Goal: Task Accomplishment & Management: Complete application form

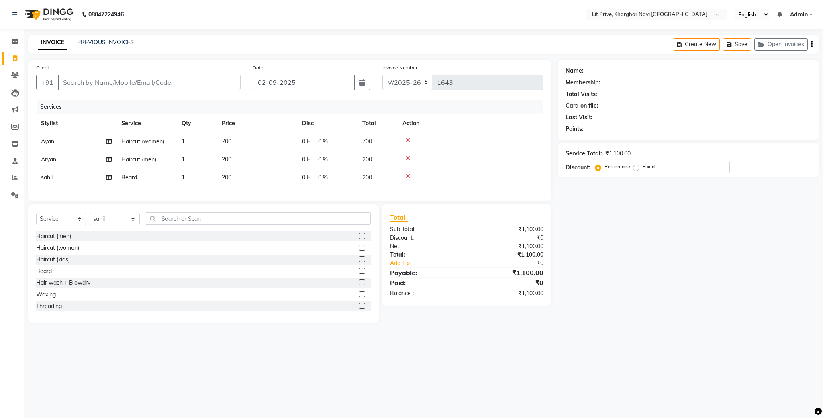
select select "5625"
select select "service"
click at [133, 225] on select "Select Stylist [PERSON_NAME] [PERSON_NAME] [PERSON_NAME] [PERSON_NAME] [PERSON_…" at bounding box center [115, 219] width 50 height 12
select select "83138"
click at [90, 222] on select "Select Stylist [PERSON_NAME] [PERSON_NAME] [PERSON_NAME] [PERSON_NAME] [PERSON_…" at bounding box center [115, 219] width 50 height 12
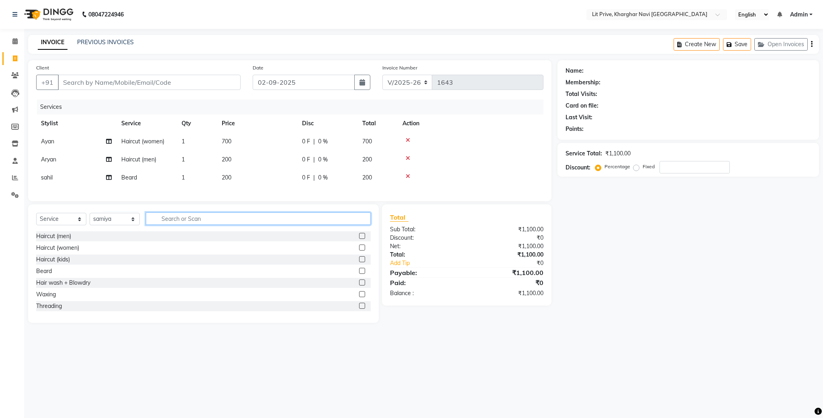
click at [311, 225] on input "text" at bounding box center [258, 218] width 225 height 12
type input "roo"
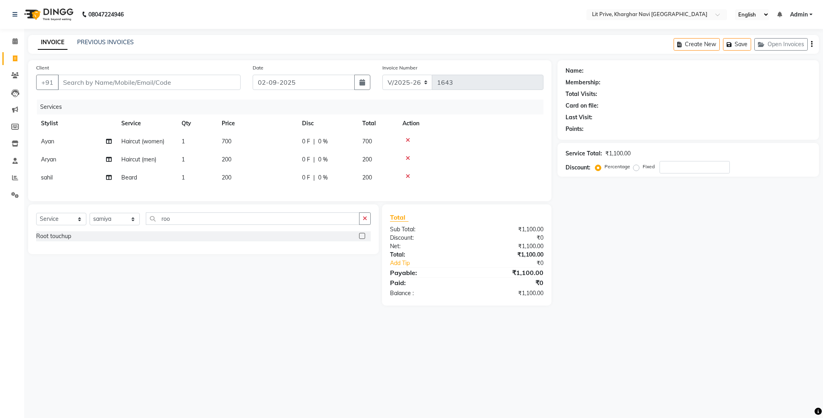
click at [363, 239] on label at bounding box center [362, 236] width 6 height 6
click at [363, 239] on input "checkbox" at bounding box center [361, 236] width 5 height 5
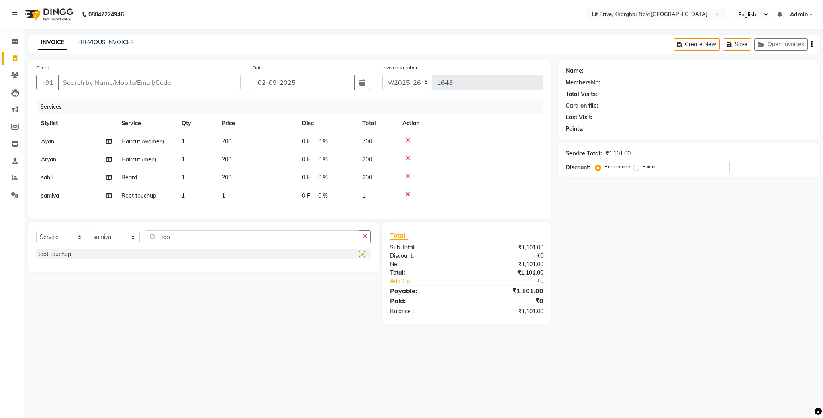
checkbox input "false"
click at [227, 196] on td "1" at bounding box center [257, 196] width 80 height 18
select select "83138"
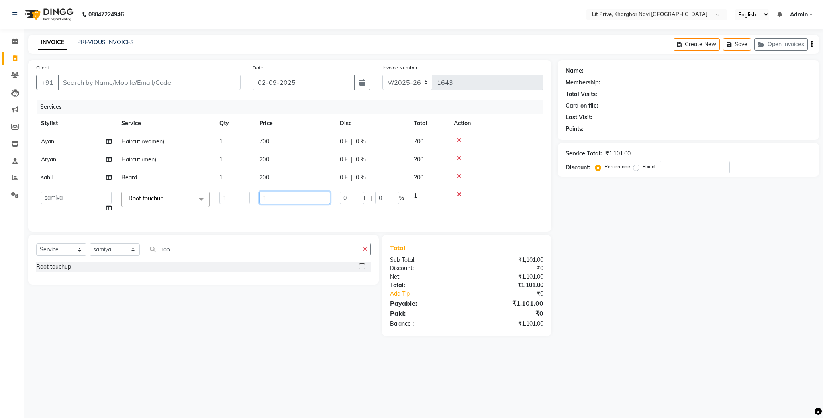
click at [305, 196] on input "1" at bounding box center [294, 198] width 71 height 12
click at [131, 260] on div "Select Service Product Membership Package Voucher Prepaid Gift Card Select Styl…" at bounding box center [203, 260] width 351 height 50
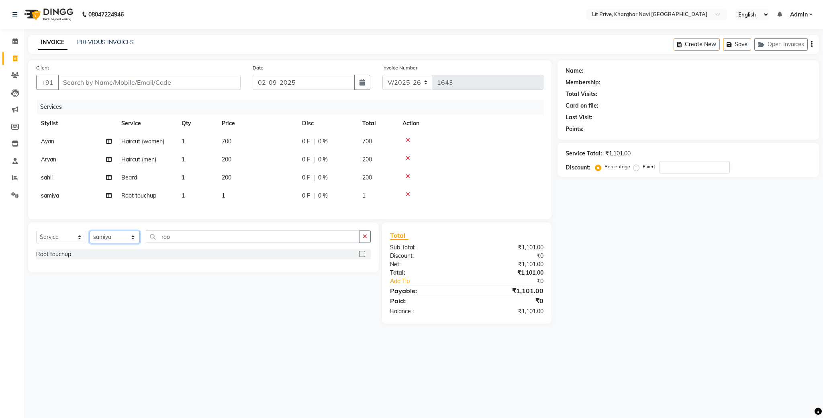
select select "38393"
click at [90, 240] on select "Select Stylist [PERSON_NAME] [PERSON_NAME] [PERSON_NAME] [PERSON_NAME] [PERSON_…" at bounding box center [115, 237] width 50 height 12
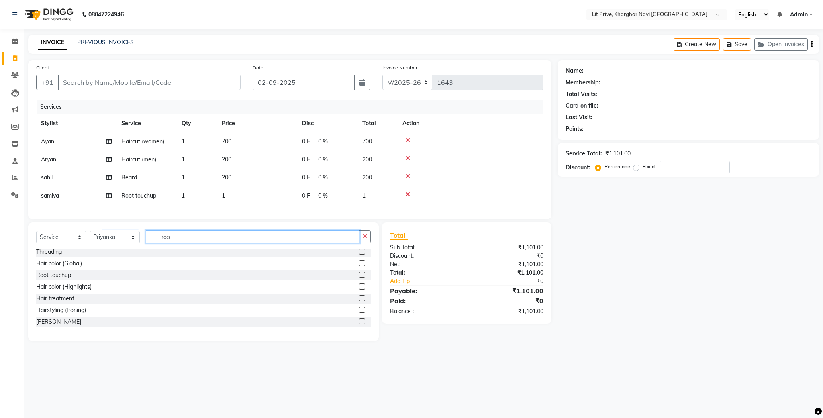
click at [239, 243] on input "roo" at bounding box center [253, 237] width 214 height 12
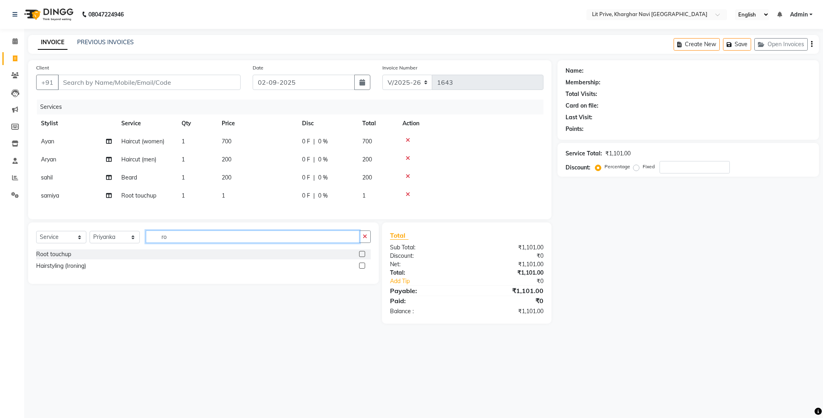
type input "r"
type input "ped"
click at [362, 257] on label at bounding box center [362, 254] width 6 height 6
click at [362, 257] on input "checkbox" at bounding box center [361, 254] width 5 height 5
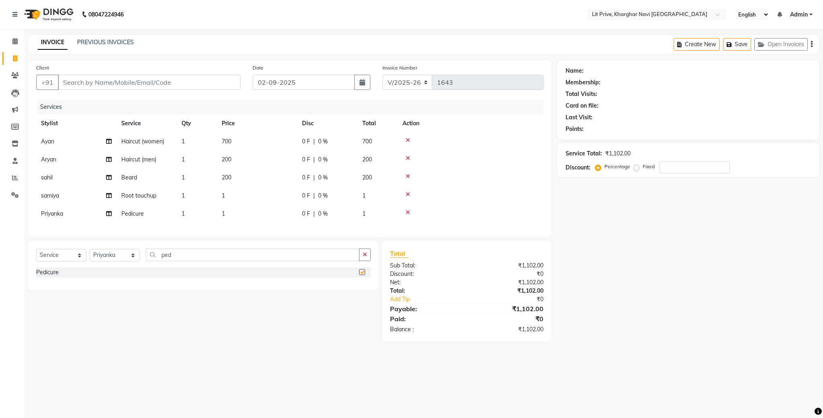
checkbox input "false"
click at [236, 214] on td "1" at bounding box center [257, 214] width 80 height 18
select select "38393"
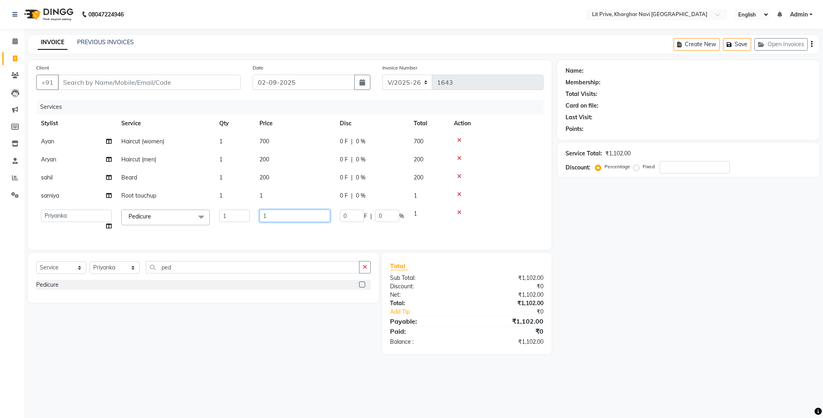
click at [291, 211] on input "1" at bounding box center [294, 216] width 71 height 12
type input "1000"
click at [275, 194] on td "1" at bounding box center [295, 196] width 80 height 18
select select "83138"
click at [306, 195] on input "1" at bounding box center [294, 198] width 71 height 12
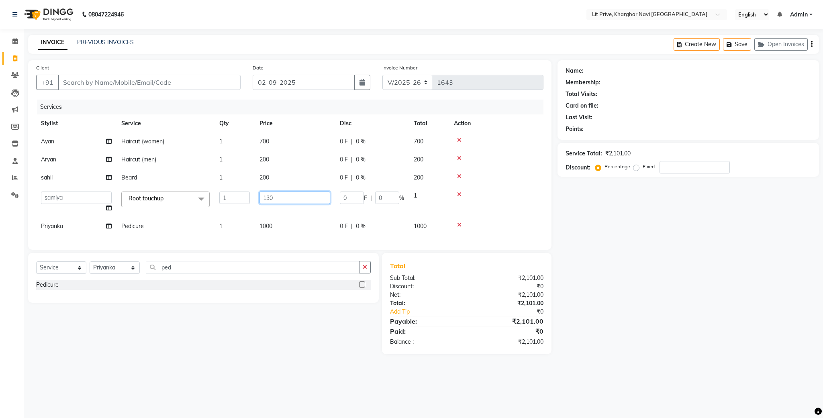
type input "1300"
click at [626, 228] on div "Name: Membership: Total Visits: Card on file: Last Visit: Points: Service Total…" at bounding box center [692, 207] width 268 height 294
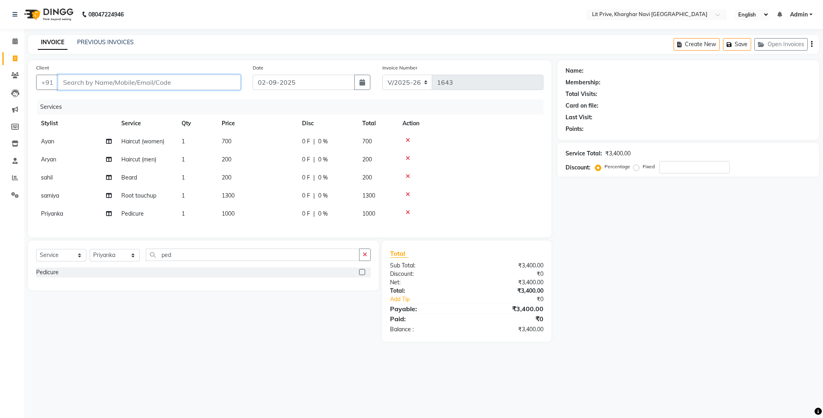
click at [155, 78] on input "Client" at bounding box center [149, 82] width 183 height 15
type input "l"
type input "0"
click at [111, 96] on button "Lit Cafe 8693000021" at bounding box center [100, 101] width 84 height 13
type input "8693000021"
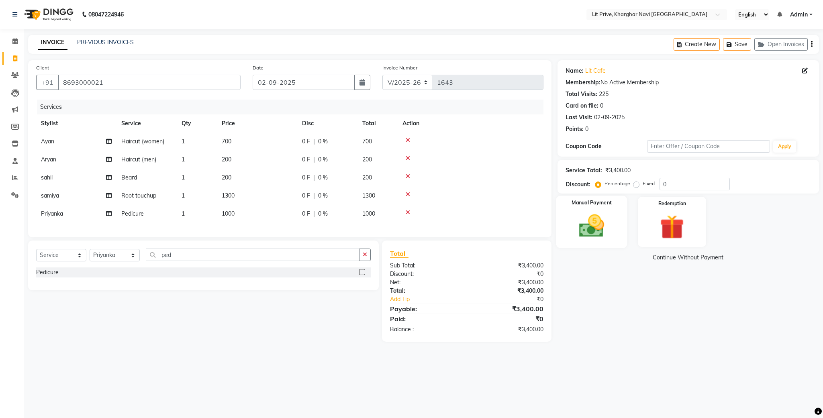
click at [582, 231] on img at bounding box center [591, 226] width 41 height 29
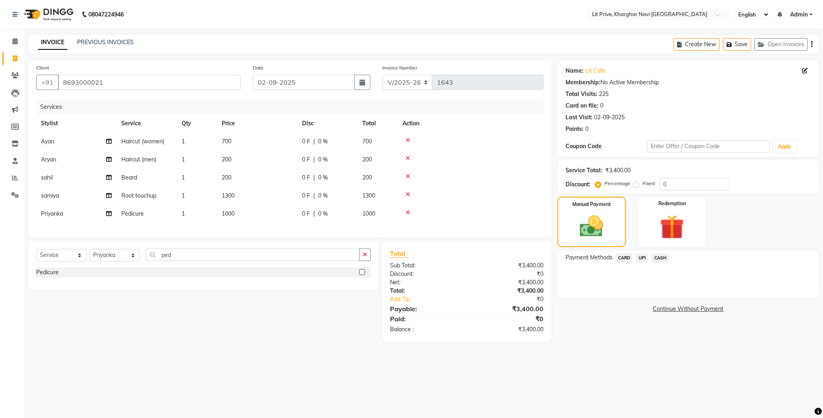
click at [636, 259] on span "UPI" at bounding box center [642, 257] width 12 height 9
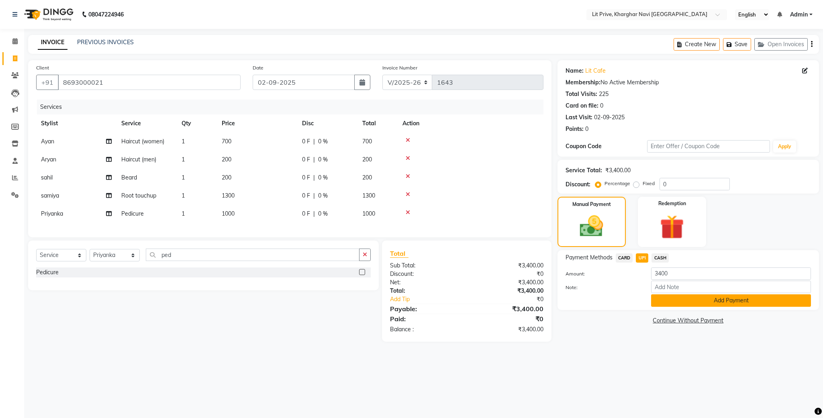
click at [656, 294] on button "Add Payment" at bounding box center [731, 300] width 160 height 12
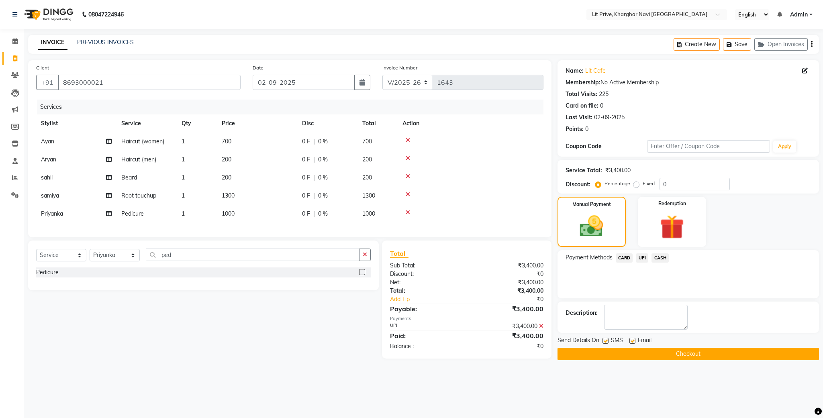
click at [633, 342] on label at bounding box center [632, 341] width 6 height 6
click at [633, 342] on input "checkbox" at bounding box center [631, 341] width 5 height 5
checkbox input "false"
click at [606, 343] on label at bounding box center [606, 341] width 6 height 6
click at [606, 343] on input "checkbox" at bounding box center [605, 341] width 5 height 5
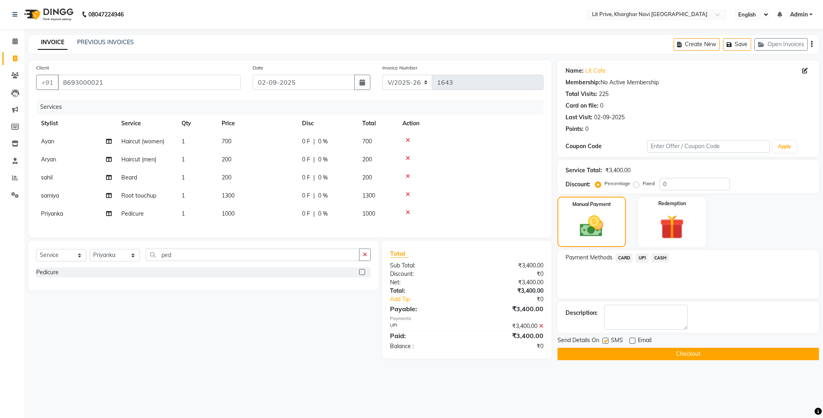
checkbox input "false"
click at [606, 352] on button "Checkout" at bounding box center [688, 354] width 261 height 12
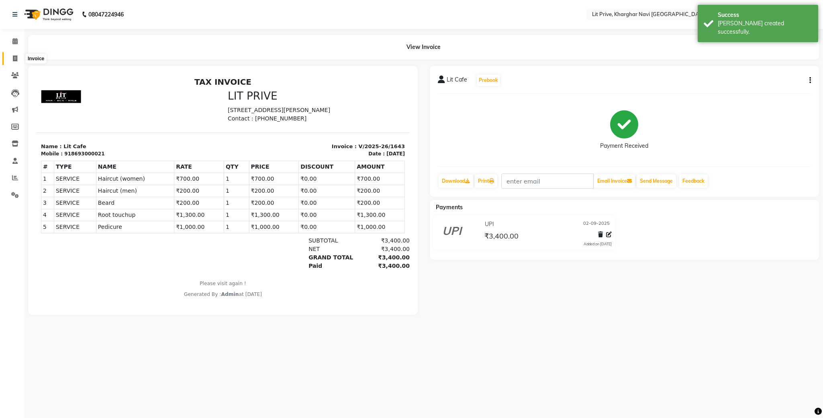
click at [12, 60] on span at bounding box center [15, 58] width 14 height 9
select select "service"
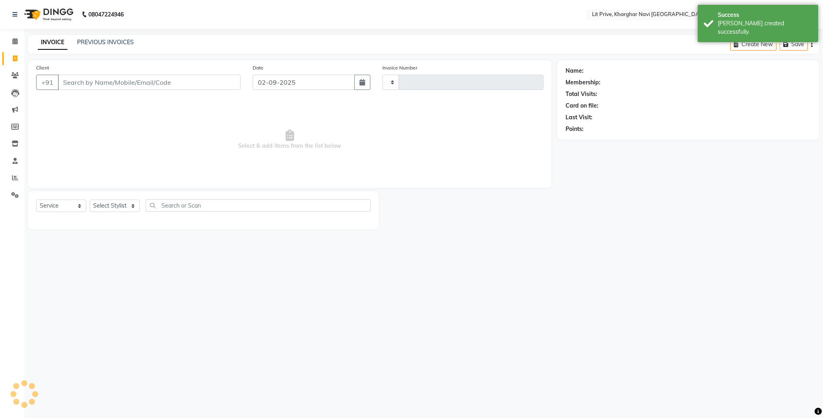
type input "1644"
select select "5625"
click at [102, 41] on link "PREVIOUS INVOICES" at bounding box center [105, 42] width 57 height 7
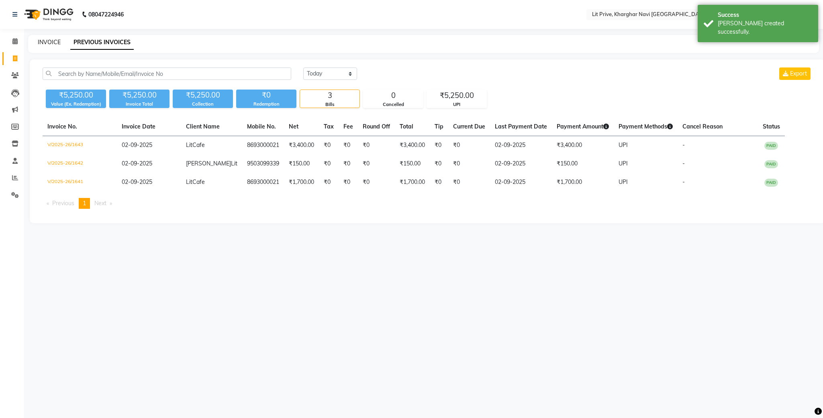
click at [47, 40] on link "INVOICE" at bounding box center [49, 42] width 23 height 7
select select "service"
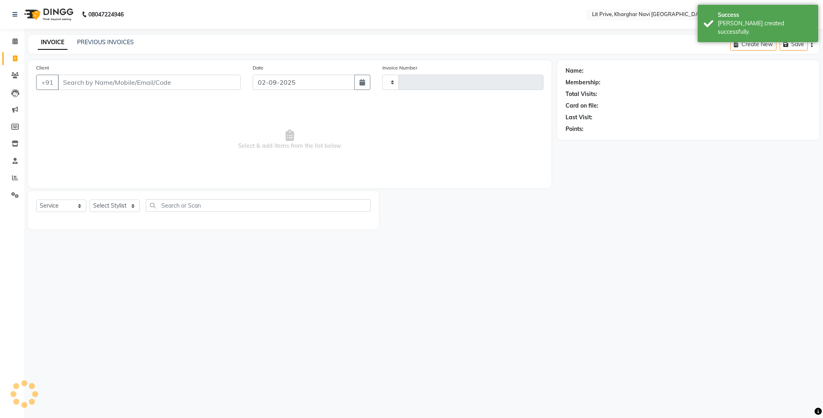
type input "1644"
select select "5625"
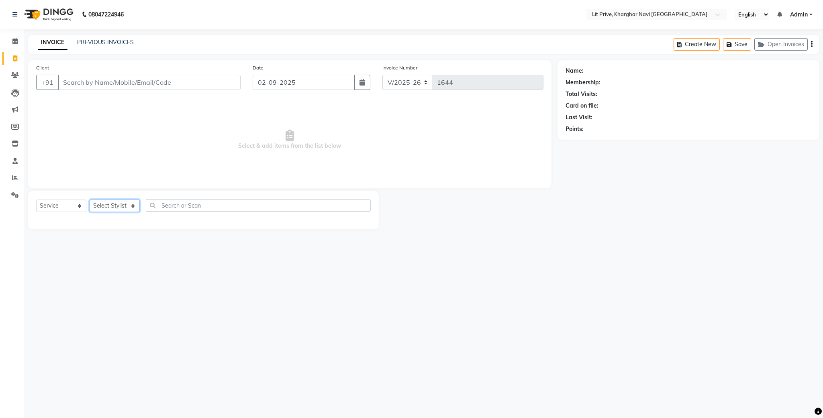
click at [129, 208] on select "Select Stylist [PERSON_NAME] [PERSON_NAME] [PERSON_NAME] [PERSON_NAME] [PERSON_…" at bounding box center [115, 206] width 50 height 12
select select "38393"
click at [90, 200] on select "Select Stylist [PERSON_NAME] [PERSON_NAME] [PERSON_NAME] [PERSON_NAME] [PERSON_…" at bounding box center [115, 206] width 50 height 12
click at [359, 292] on label at bounding box center [362, 293] width 6 height 6
click at [359, 292] on input "checkbox" at bounding box center [361, 292] width 5 height 5
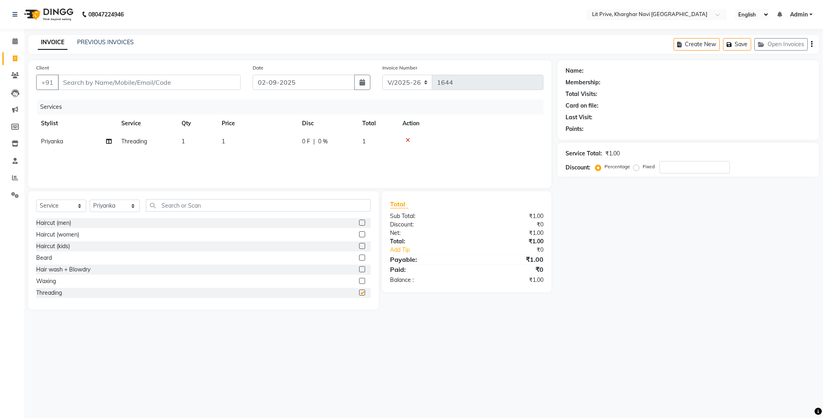
checkbox input "false"
click at [229, 140] on td "1" at bounding box center [257, 142] width 80 height 18
select select "38393"
click at [307, 141] on input "1" at bounding box center [294, 143] width 71 height 12
type input "260"
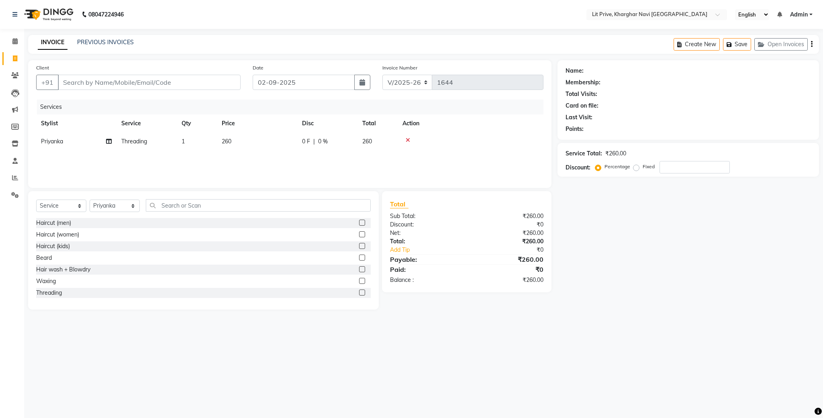
click at [785, 240] on div "Name: Membership: Total Visits: Card on file: Last Visit: Points: Service Total…" at bounding box center [692, 184] width 268 height 249
click at [131, 205] on select "Select Stylist [PERSON_NAME] [PERSON_NAME] [PERSON_NAME] [PERSON_NAME] [PERSON_…" at bounding box center [115, 206] width 50 height 12
select select "38244"
click at [90, 200] on select "Select Stylist [PERSON_NAME] [PERSON_NAME] [PERSON_NAME] [PERSON_NAME] [PERSON_…" at bounding box center [115, 206] width 50 height 12
click at [269, 206] on input "text" at bounding box center [258, 205] width 225 height 12
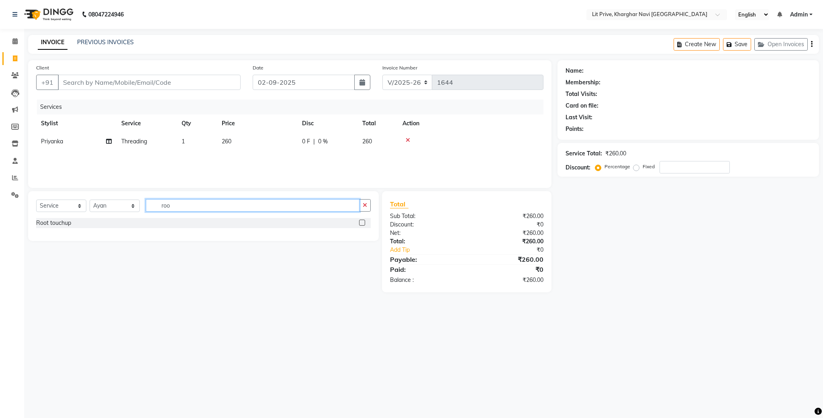
type input "roo"
click at [361, 222] on label at bounding box center [362, 223] width 6 height 6
click at [361, 222] on input "checkbox" at bounding box center [361, 223] width 5 height 5
checkbox input "false"
click at [231, 155] on td "1" at bounding box center [257, 160] width 80 height 18
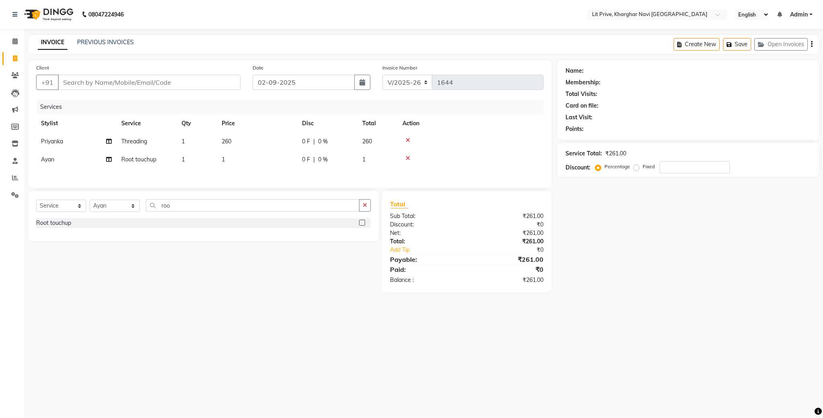
select select "38244"
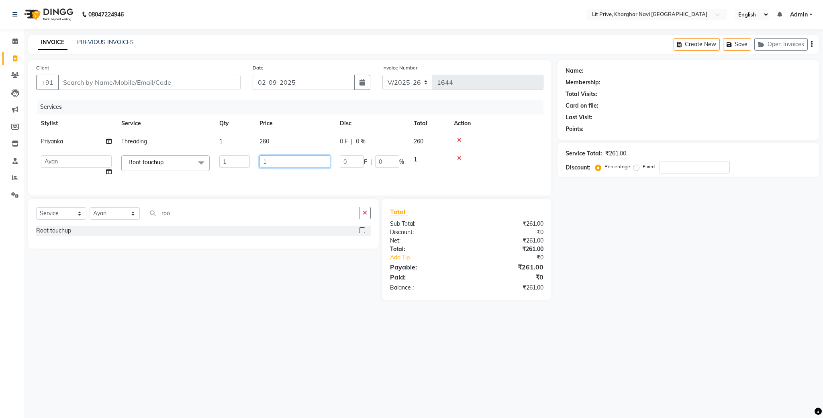
click at [272, 156] on input "1" at bounding box center [294, 161] width 71 height 12
type input "1800"
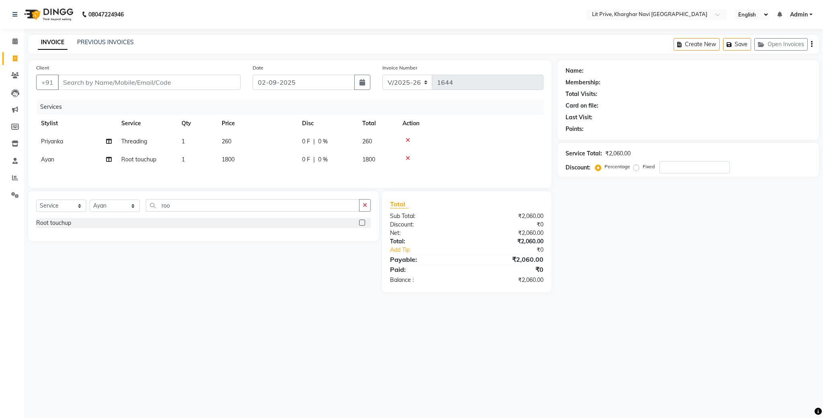
click at [629, 281] on div "Name: Membership: Total Visits: Card on file: Last Visit: Points: Service Total…" at bounding box center [692, 176] width 268 height 232
click at [187, 82] on input "Client" at bounding box center [149, 82] width 183 height 15
type input "l"
type input "0"
click at [133, 101] on ngb-highlight "8693000021" at bounding box center [113, 101] width 40 height 8
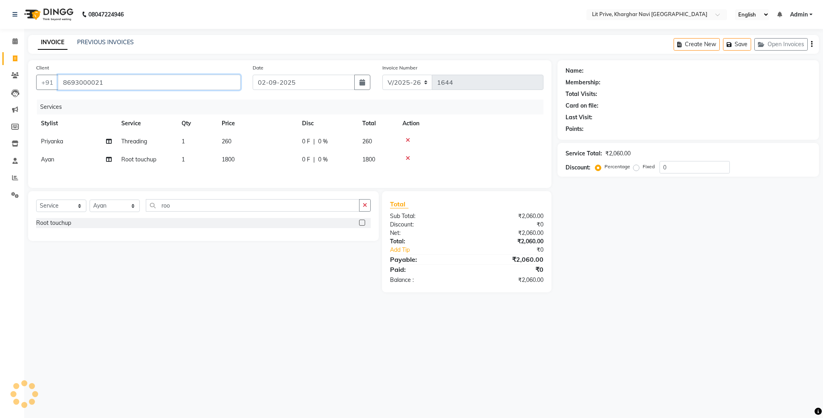
type input "8693000021"
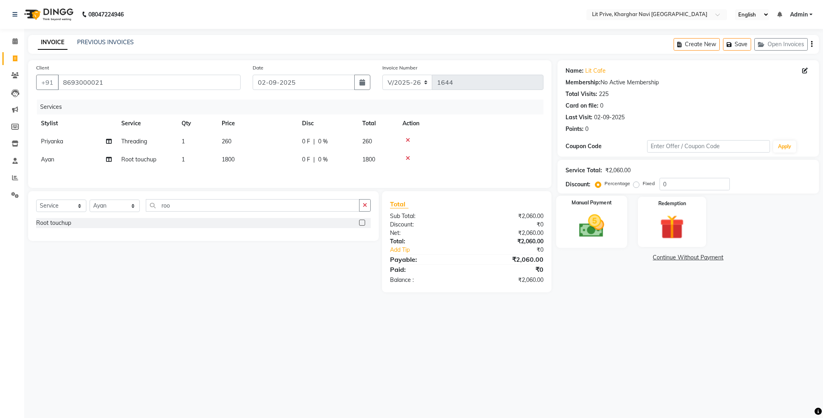
click at [584, 227] on img at bounding box center [591, 226] width 41 height 29
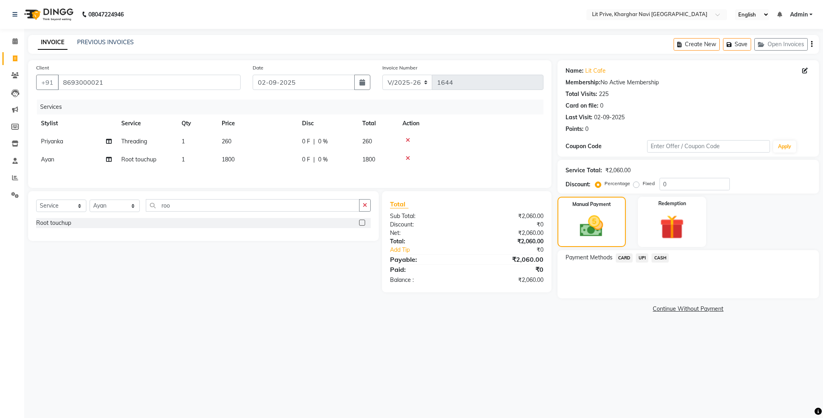
click at [641, 257] on span "UPI" at bounding box center [642, 257] width 12 height 9
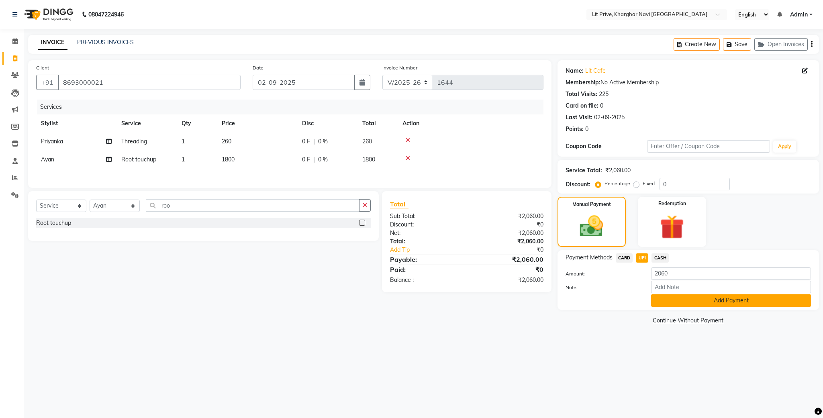
click at [690, 296] on button "Add Payment" at bounding box center [731, 300] width 160 height 12
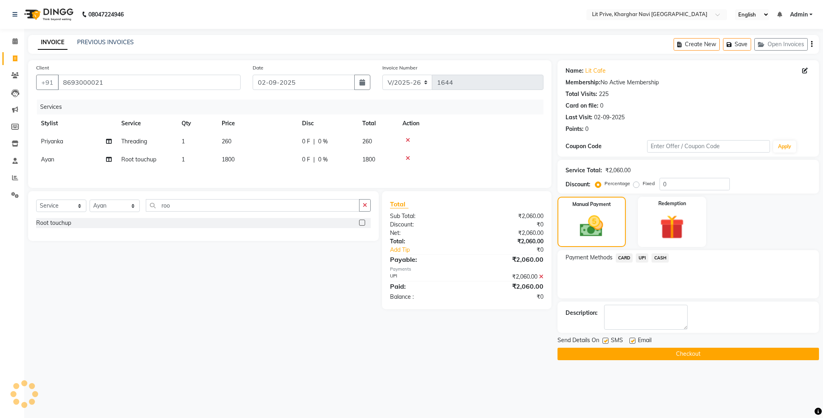
click at [604, 339] on label at bounding box center [606, 341] width 6 height 6
click at [604, 339] on input "checkbox" at bounding box center [605, 341] width 5 height 5
checkbox input "false"
click at [629, 340] on label at bounding box center [632, 341] width 6 height 6
click at [629, 340] on input "checkbox" at bounding box center [631, 341] width 5 height 5
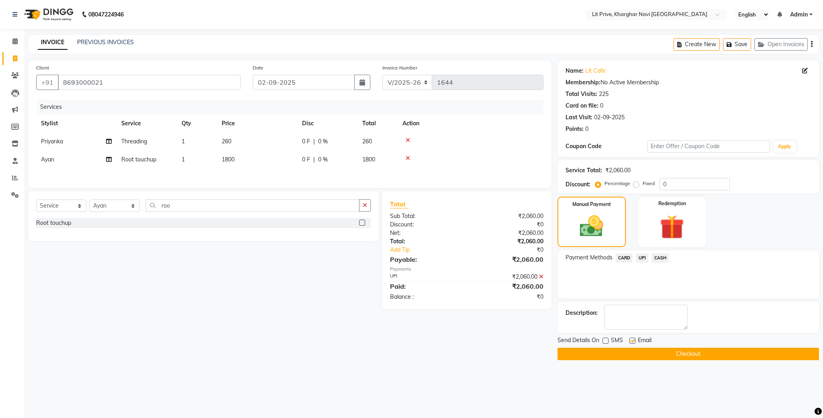
checkbox input "false"
click at [670, 351] on button "Checkout" at bounding box center [688, 354] width 261 height 12
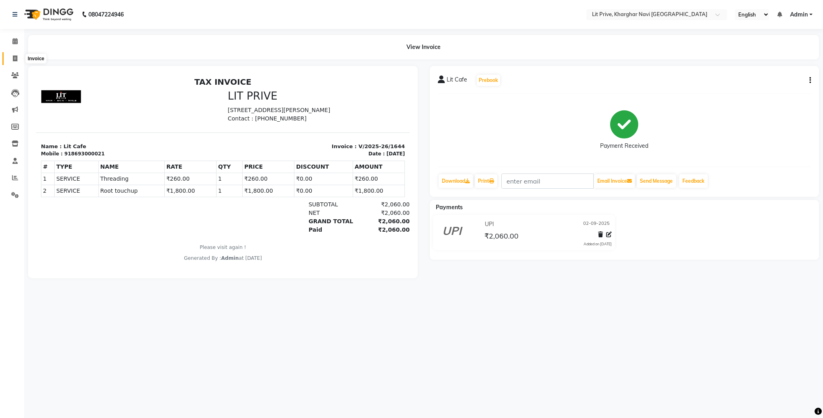
click at [13, 58] on icon at bounding box center [15, 58] width 4 height 6
select select "service"
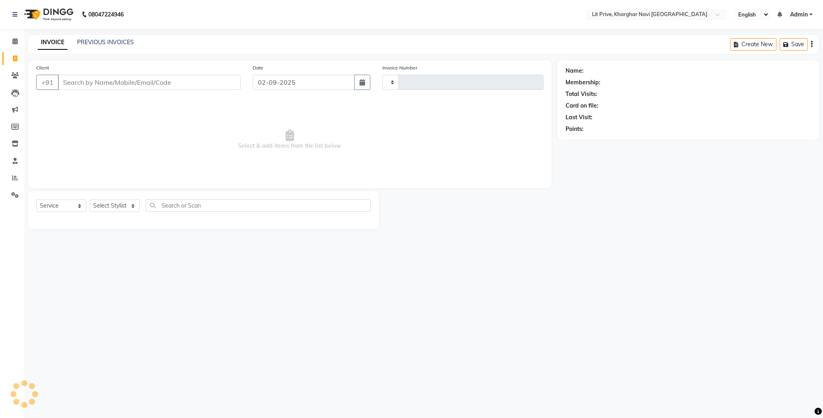
type input "1645"
select select "5625"
click at [131, 206] on select "Select Stylist [PERSON_NAME] [PERSON_NAME] [PERSON_NAME] [PERSON_NAME] [PERSON_…" at bounding box center [115, 206] width 50 height 12
select select "89134"
click at [90, 200] on select "Select Stylist [PERSON_NAME] [PERSON_NAME] [PERSON_NAME] [PERSON_NAME] [PERSON_…" at bounding box center [115, 206] width 50 height 12
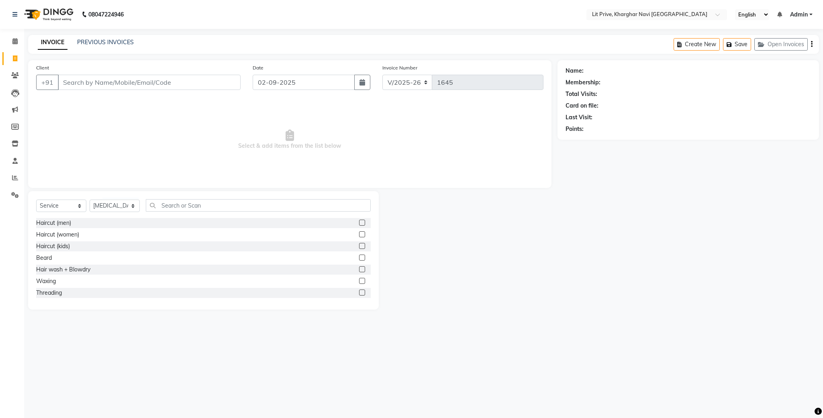
click at [359, 281] on label at bounding box center [362, 281] width 6 height 6
click at [359, 281] on input "checkbox" at bounding box center [361, 281] width 5 height 5
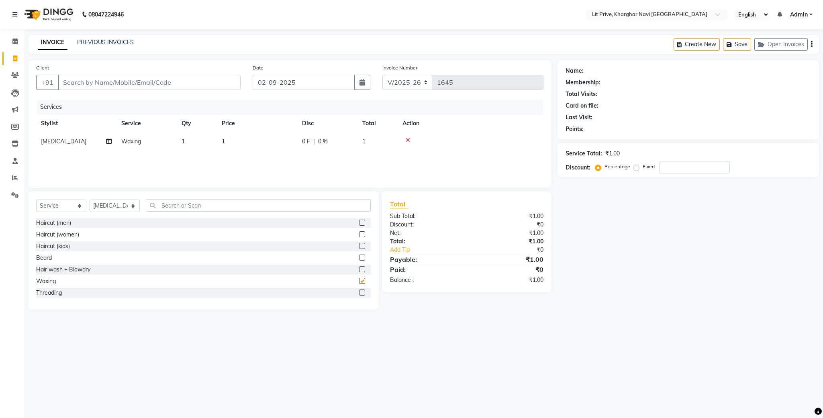
checkbox input "false"
click at [237, 139] on td "1" at bounding box center [257, 142] width 80 height 18
select select "89134"
click at [274, 141] on input "1" at bounding box center [294, 143] width 71 height 12
type input "1050"
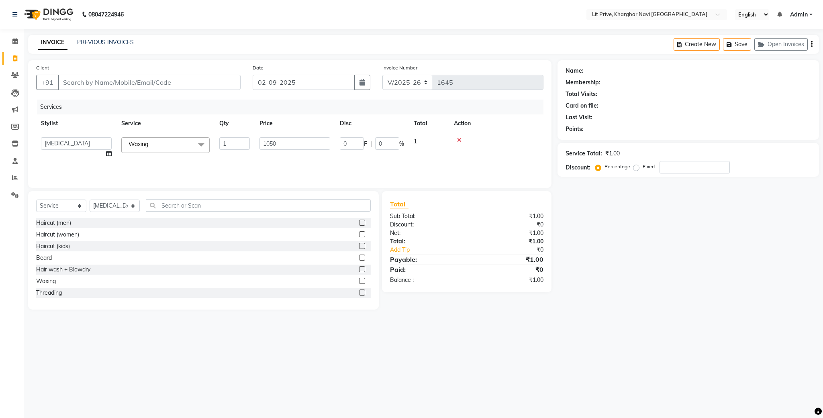
click at [822, 318] on main "INVOICE PREVIOUS INVOICES Create New Save Open Invoices Client +91 Date [DATE] …" at bounding box center [423, 178] width 799 height 287
click at [117, 207] on select "Select Stylist [PERSON_NAME] [PERSON_NAME] [PERSON_NAME] [PERSON_NAME] [PERSON_…" at bounding box center [115, 206] width 50 height 12
select select "38245"
click at [90, 200] on select "Select Stylist [PERSON_NAME] [PERSON_NAME] [PERSON_NAME] [PERSON_NAME] [PERSON_…" at bounding box center [115, 206] width 50 height 12
click at [359, 222] on label at bounding box center [362, 223] width 6 height 6
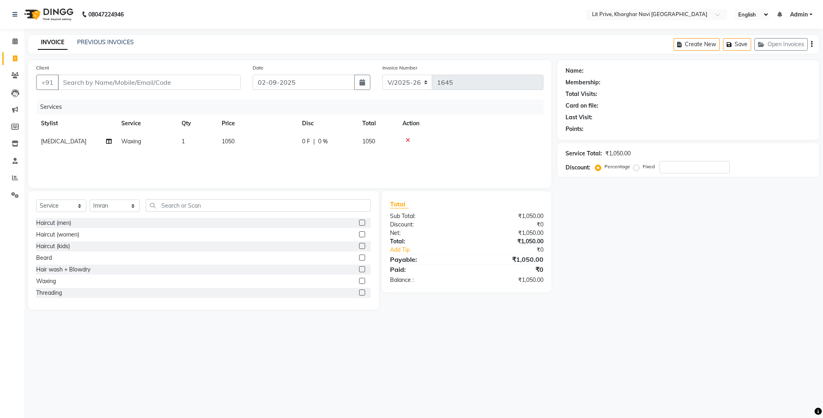
click at [359, 222] on input "checkbox" at bounding box center [361, 223] width 5 height 5
checkbox input "false"
click at [117, 204] on select "Select Stylist [PERSON_NAME] [PERSON_NAME] [PERSON_NAME] [PERSON_NAME] [PERSON_…" at bounding box center [115, 206] width 50 height 12
select select "38391"
click at [90, 204] on select "Select Stylist [PERSON_NAME] [PERSON_NAME] [PERSON_NAME] [PERSON_NAME] [PERSON_…" at bounding box center [115, 206] width 50 height 12
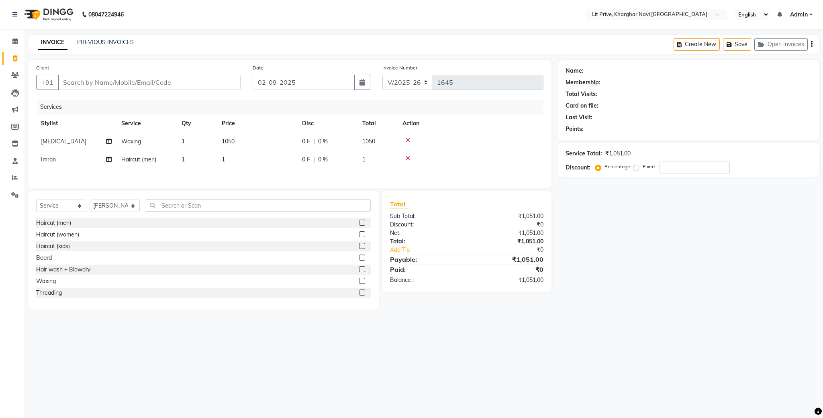
click at [359, 226] on label at bounding box center [362, 223] width 6 height 6
click at [359, 226] on input "checkbox" at bounding box center [361, 223] width 5 height 5
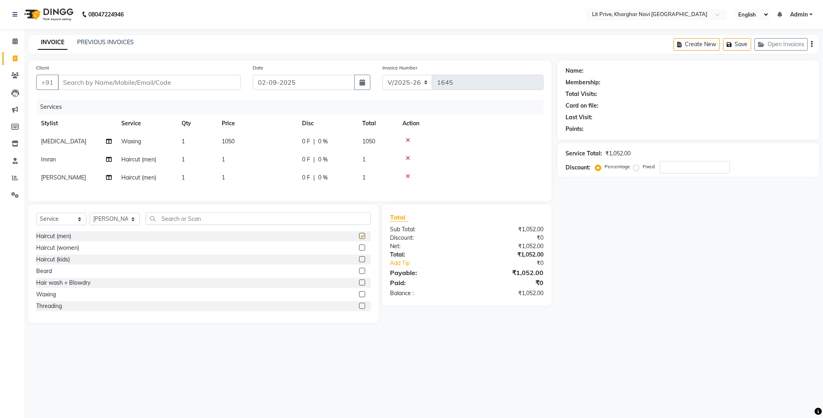
checkbox input "false"
click at [104, 225] on select "Select Stylist [PERSON_NAME] [PERSON_NAME] [PERSON_NAME] [PERSON_NAME] [PERSON_…" at bounding box center [115, 219] width 50 height 12
select select "38393"
click at [90, 222] on select "Select Stylist [PERSON_NAME] [PERSON_NAME] [PERSON_NAME] [PERSON_NAME] [PERSON_…" at bounding box center [115, 219] width 50 height 12
click at [207, 225] on input "text" at bounding box center [258, 218] width 225 height 12
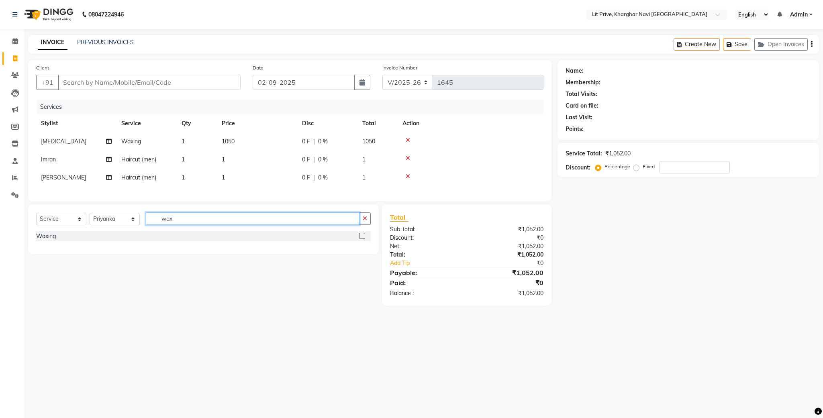
type input "wax"
click at [363, 239] on label at bounding box center [362, 236] width 6 height 6
click at [363, 239] on input "checkbox" at bounding box center [361, 236] width 5 height 5
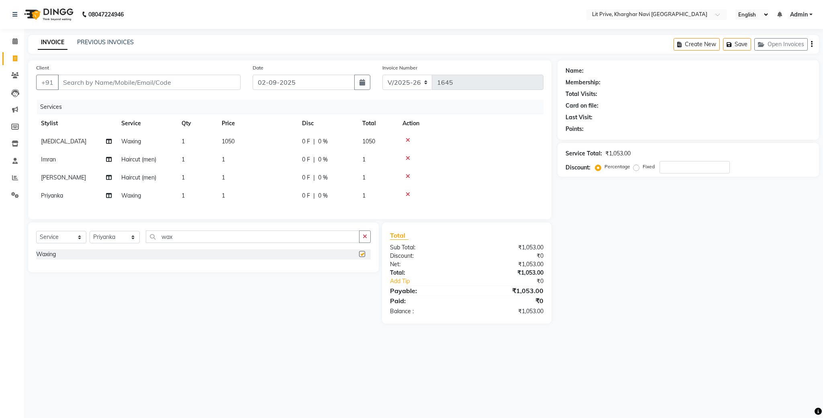
checkbox input "false"
click at [278, 198] on td "1" at bounding box center [257, 196] width 80 height 18
select select "38393"
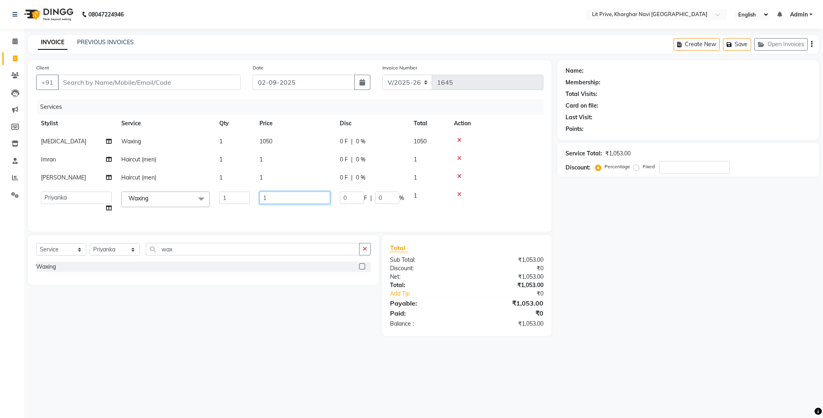
click at [278, 198] on input "1" at bounding box center [294, 198] width 71 height 12
type input "850"
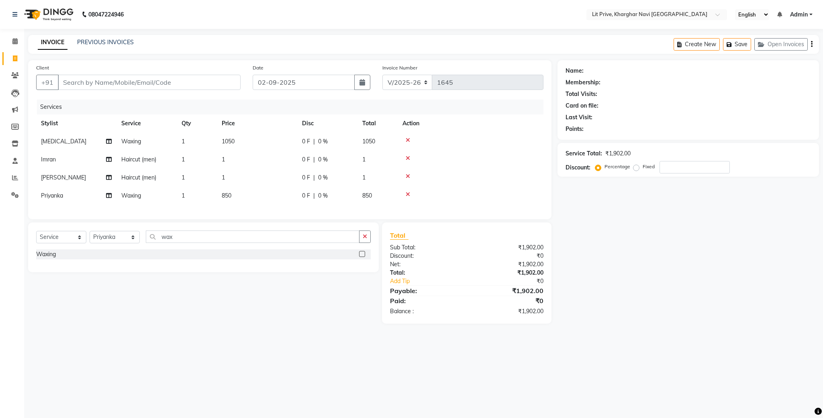
click at [294, 180] on td "1" at bounding box center [257, 178] width 80 height 18
select select "38391"
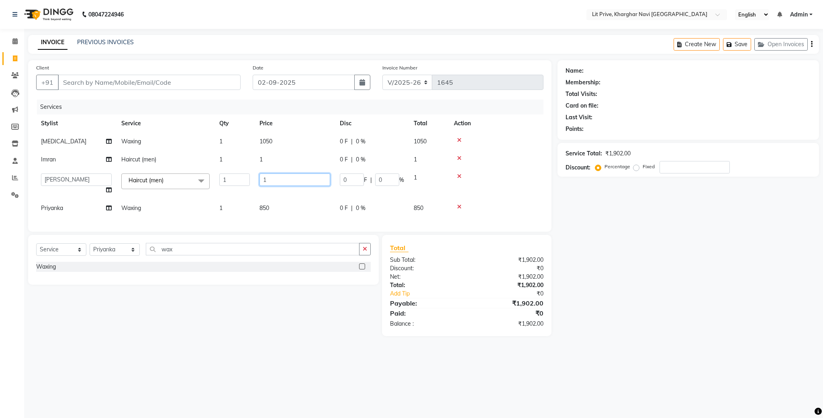
click at [294, 180] on input "1" at bounding box center [294, 180] width 71 height 12
type input "350"
click at [294, 161] on td "1" at bounding box center [295, 160] width 80 height 18
select select "38245"
click at [294, 161] on input "1" at bounding box center [294, 161] width 71 height 12
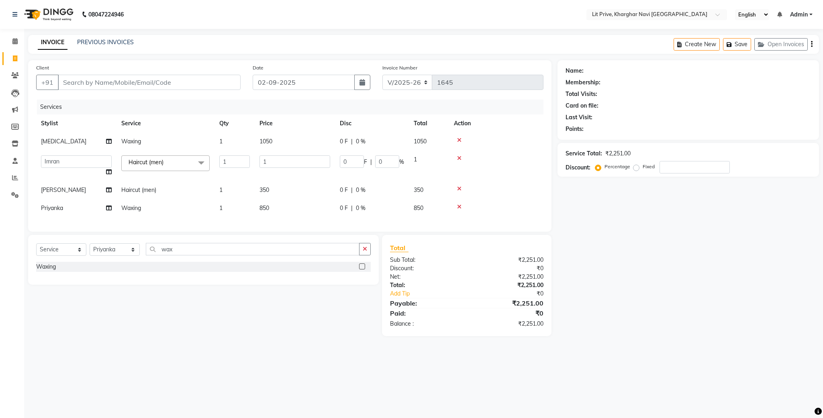
click at [302, 137] on tr "[MEDICAL_DATA][PERSON_NAME] 1 1050 0 F | 0 % 1050" at bounding box center [289, 142] width 507 height 18
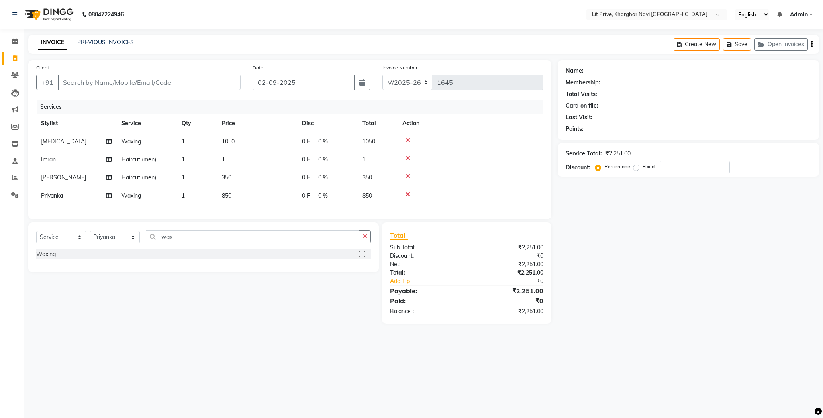
click at [285, 141] on td "1050" at bounding box center [257, 142] width 80 height 18
select select "89134"
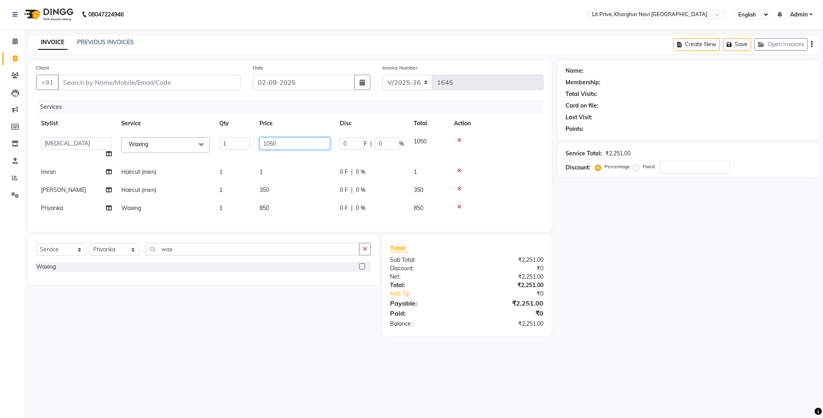
click at [285, 141] on input "1050" at bounding box center [294, 143] width 71 height 12
type input "1490"
click at [112, 260] on div "Select Service Product Membership Package Voucher Prepaid Gift Card Select Styl…" at bounding box center [203, 260] width 351 height 50
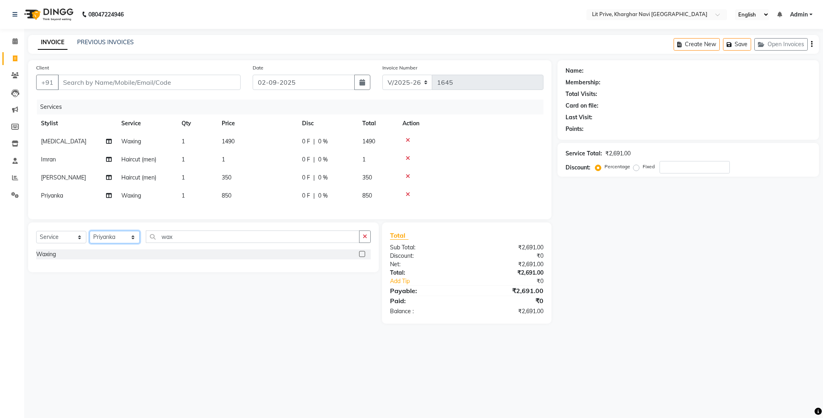
select select "38244"
click at [90, 240] on select "Select Stylist [PERSON_NAME] [PERSON_NAME] [PERSON_NAME] [PERSON_NAME] [PERSON_…" at bounding box center [115, 237] width 50 height 12
click at [359, 257] on label at bounding box center [362, 254] width 6 height 6
click at [359, 257] on input "checkbox" at bounding box center [361, 254] width 5 height 5
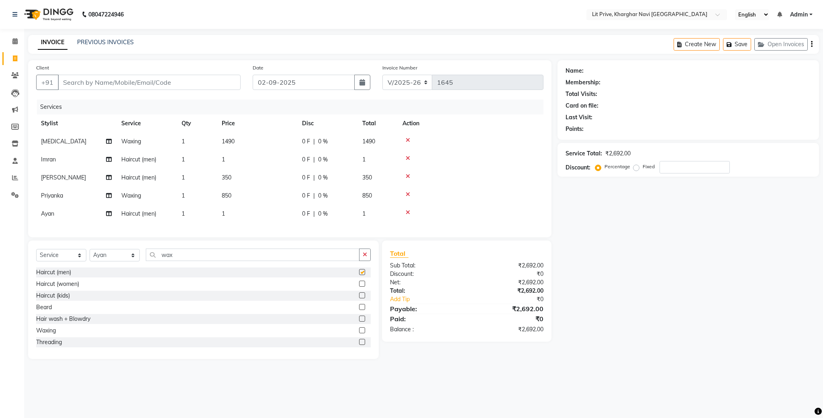
checkbox input "false"
click at [260, 216] on td "1" at bounding box center [257, 214] width 80 height 18
select select "38244"
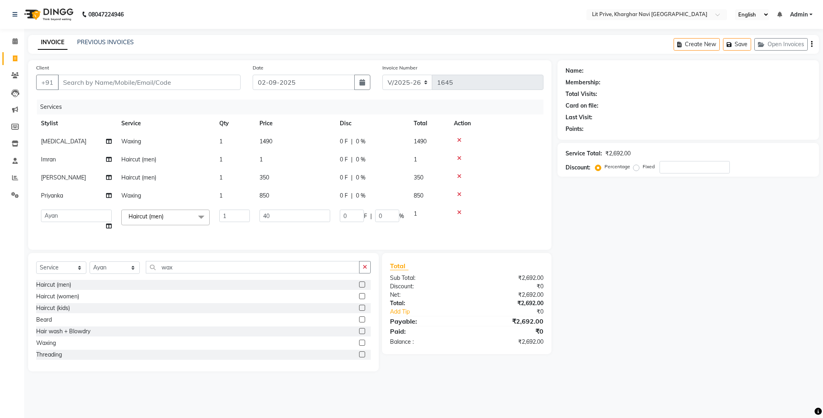
type input "400"
click at [634, 230] on div "Name: Membership: Total Visits: Card on file: Last Visit: Points: Service Total…" at bounding box center [692, 215] width 268 height 311
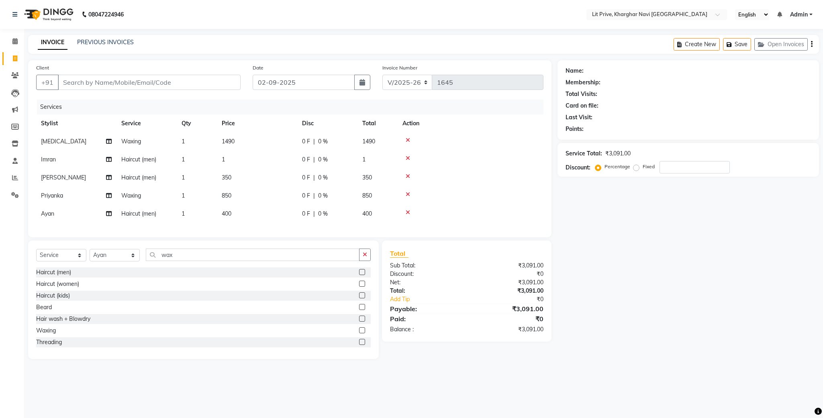
click at [271, 161] on td "1" at bounding box center [257, 160] width 80 height 18
select select "38245"
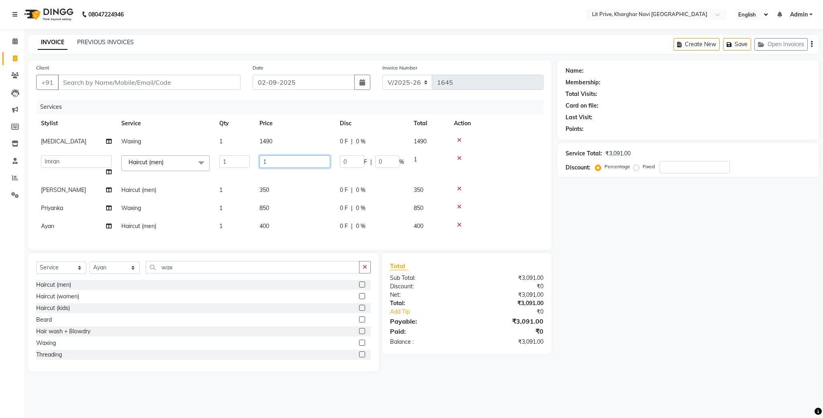
click at [271, 161] on input "1" at bounding box center [294, 161] width 71 height 12
type input "450"
click at [294, 191] on tbody "[MEDICAL_DATA][PERSON_NAME] 1 1490 0 F | 0 % 1490 [PERSON_NAME] Armaan Aryan [P…" at bounding box center [289, 184] width 507 height 103
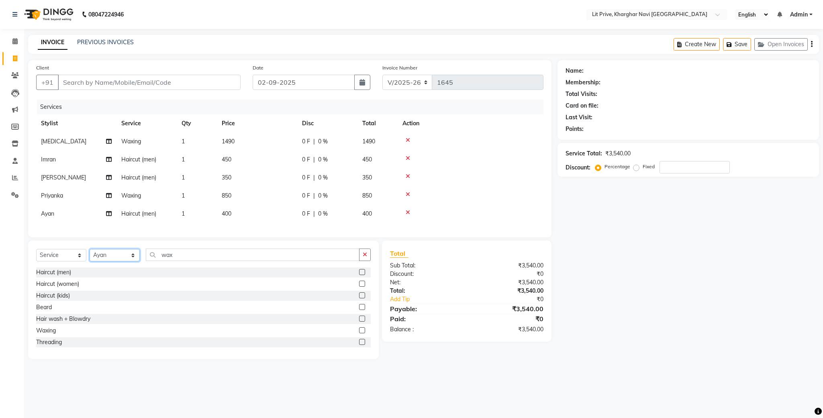
click at [112, 261] on select "Select Stylist [PERSON_NAME] [PERSON_NAME] [PERSON_NAME] [PERSON_NAME] [PERSON_…" at bounding box center [115, 255] width 50 height 12
select select "88462"
click at [90, 258] on select "Select Stylist [PERSON_NAME] [PERSON_NAME] [PERSON_NAME] [PERSON_NAME] [PERSON_…" at bounding box center [115, 255] width 50 height 12
click at [201, 268] on div "Select Service Product Membership Package Voucher Prepaid Gift Card Select Styl…" at bounding box center [203, 258] width 335 height 19
click at [359, 275] on label at bounding box center [362, 272] width 6 height 6
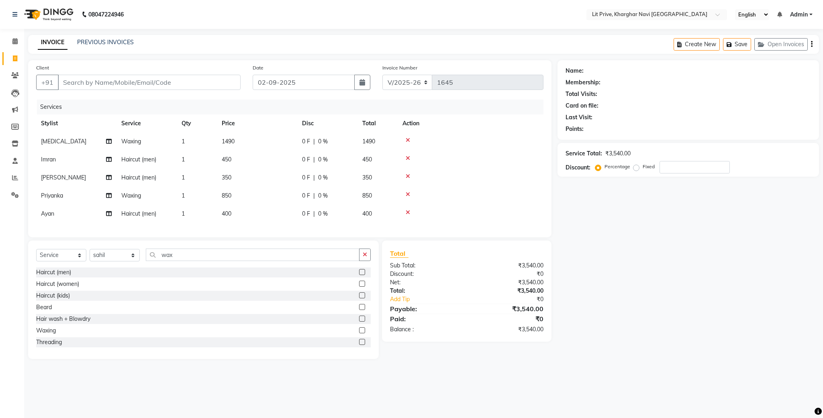
click at [359, 275] on input "checkbox" at bounding box center [361, 272] width 5 height 5
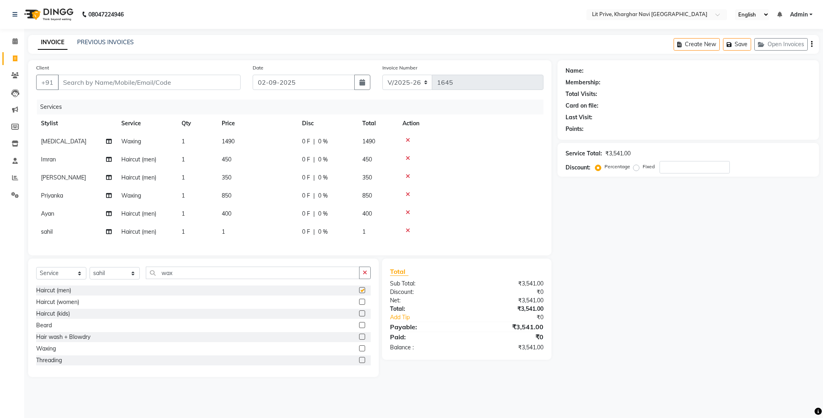
checkbox input "false"
click at [276, 223] on td "1" at bounding box center [257, 232] width 80 height 18
select select "88462"
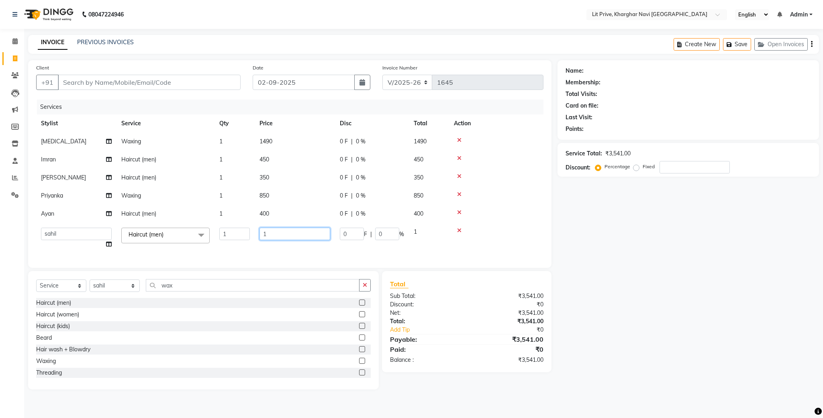
click at [280, 233] on input "1" at bounding box center [294, 234] width 71 height 12
type input "300"
click at [641, 246] on div "Name: Membership: Total Visits: Card on file: Last Visit: Points: Service Total…" at bounding box center [692, 224] width 268 height 329
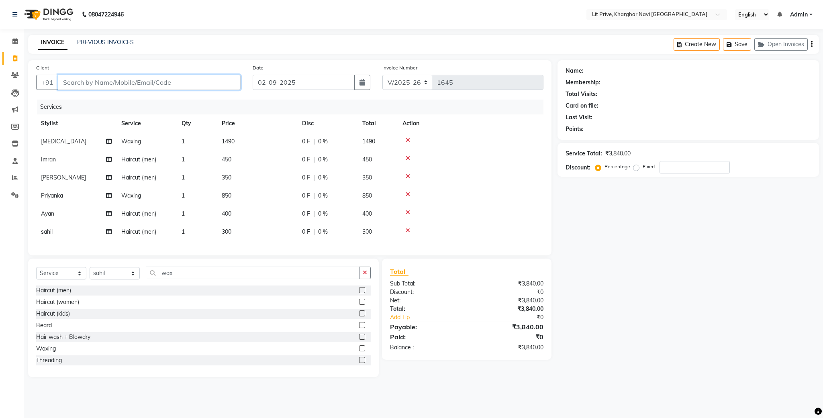
click at [121, 81] on input "Client" at bounding box center [149, 82] width 183 height 15
type input "l"
type input "0"
click at [107, 96] on button "Lit Cafe 8693000021" at bounding box center [100, 101] width 84 height 13
type input "8693000021"
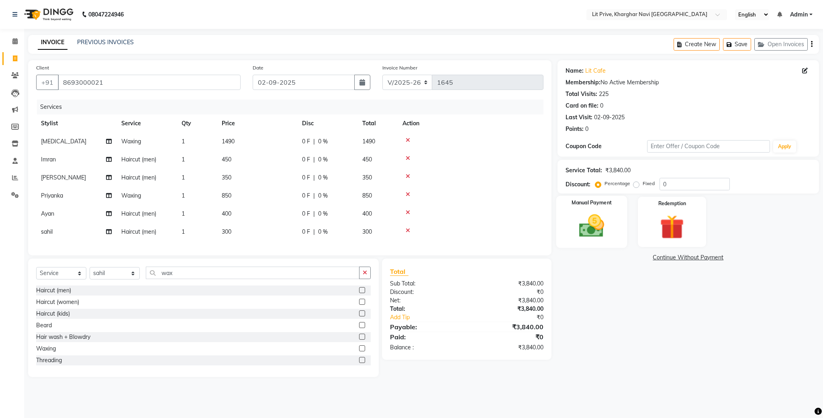
click at [601, 222] on img at bounding box center [591, 226] width 41 height 29
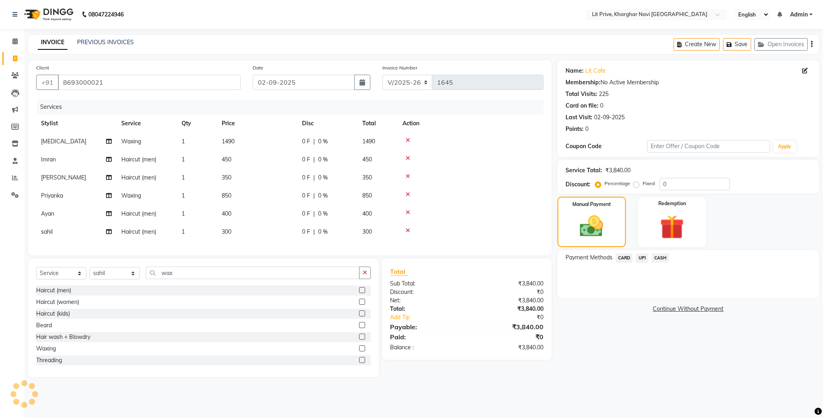
click at [645, 259] on span "UPI" at bounding box center [642, 257] width 12 height 9
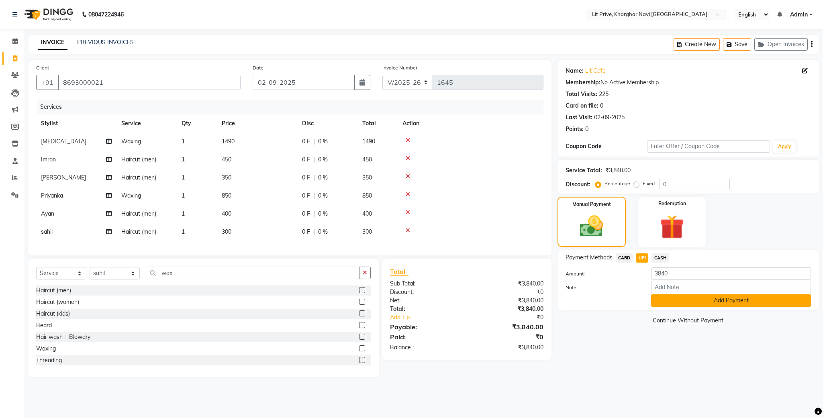
click at [668, 302] on button "Add Payment" at bounding box center [731, 300] width 160 height 12
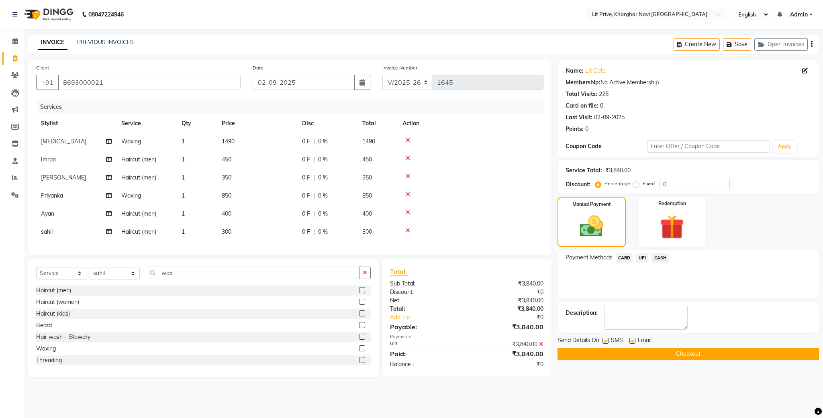
click at [632, 341] on label at bounding box center [632, 341] width 6 height 6
click at [632, 341] on input "checkbox" at bounding box center [631, 341] width 5 height 5
checkbox input "false"
click at [605, 338] on label at bounding box center [606, 341] width 6 height 6
click at [605, 339] on input "checkbox" at bounding box center [605, 341] width 5 height 5
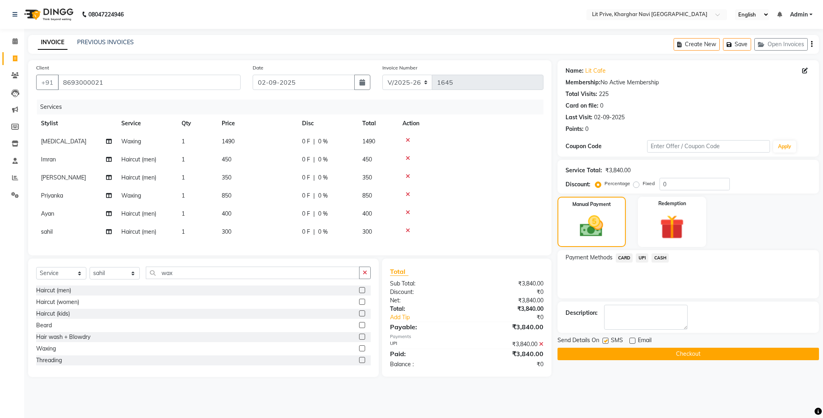
checkbox input "false"
click at [609, 350] on button "Checkout" at bounding box center [688, 354] width 261 height 12
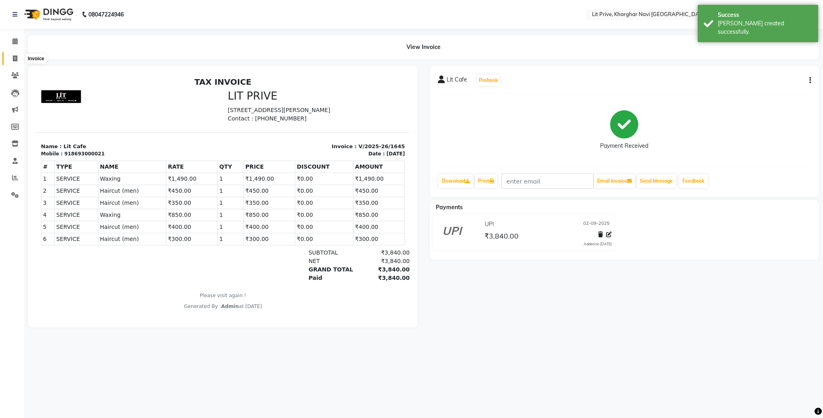
click at [19, 56] on span at bounding box center [15, 58] width 14 height 9
select select "5625"
select select "service"
